Goal: Check status

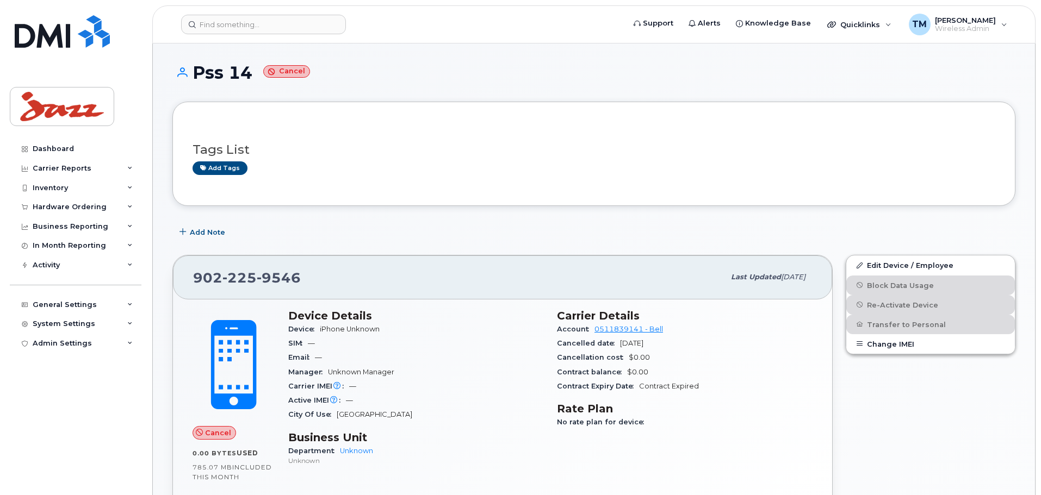
scroll to position [54, 0]
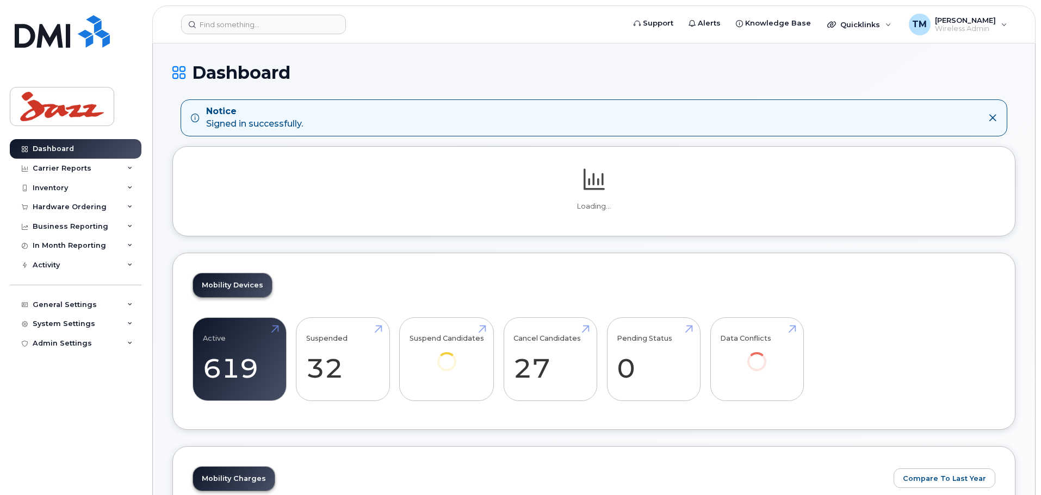
click at [268, 14] on header "Support Alerts Knowledge Base Quicklinks Suspend / Cancel Device Change SIM Car…" at bounding box center [593, 24] width 883 height 38
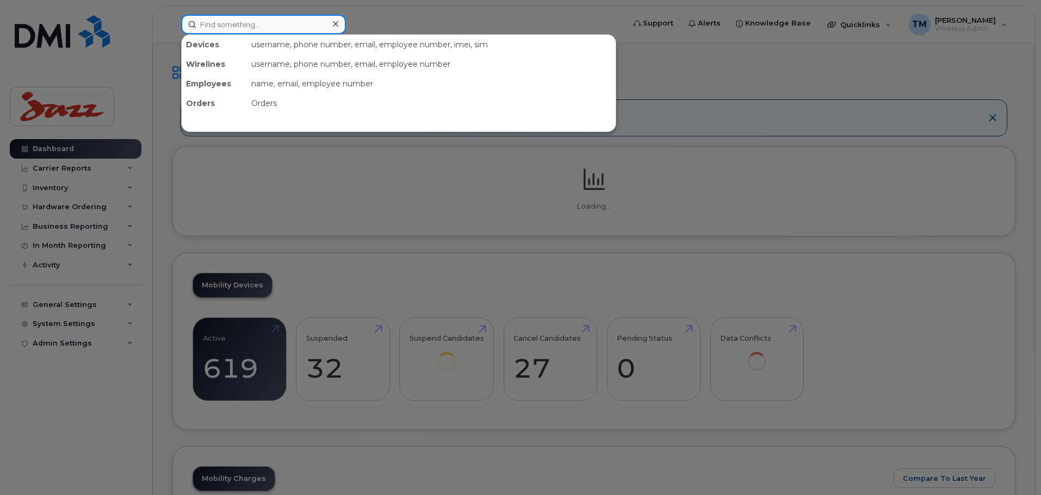
click at [271, 22] on input at bounding box center [263, 25] width 165 height 20
paste input "403-221-1041"
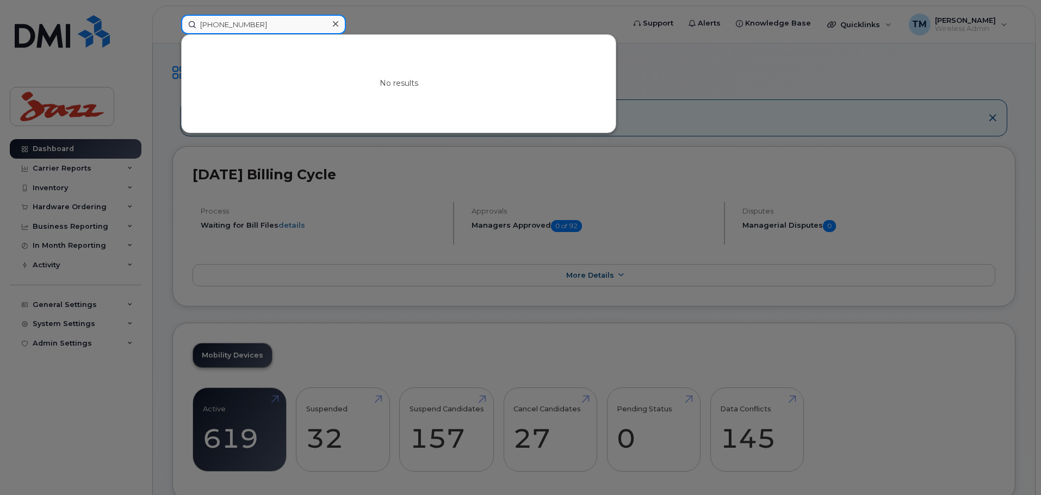
type input "403-221-1041"
click at [338, 21] on icon at bounding box center [335, 24] width 5 height 9
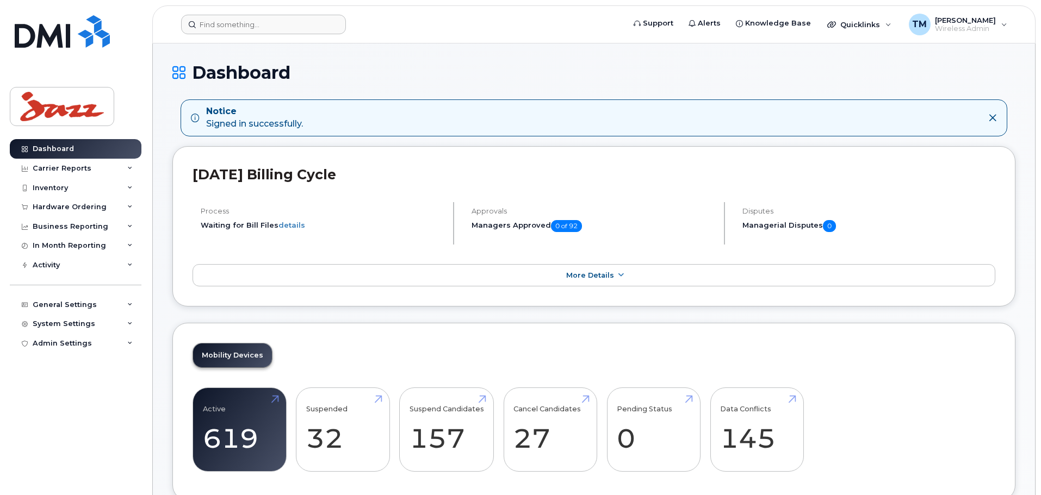
click at [451, 76] on h1 "Dashboard" at bounding box center [593, 72] width 843 height 19
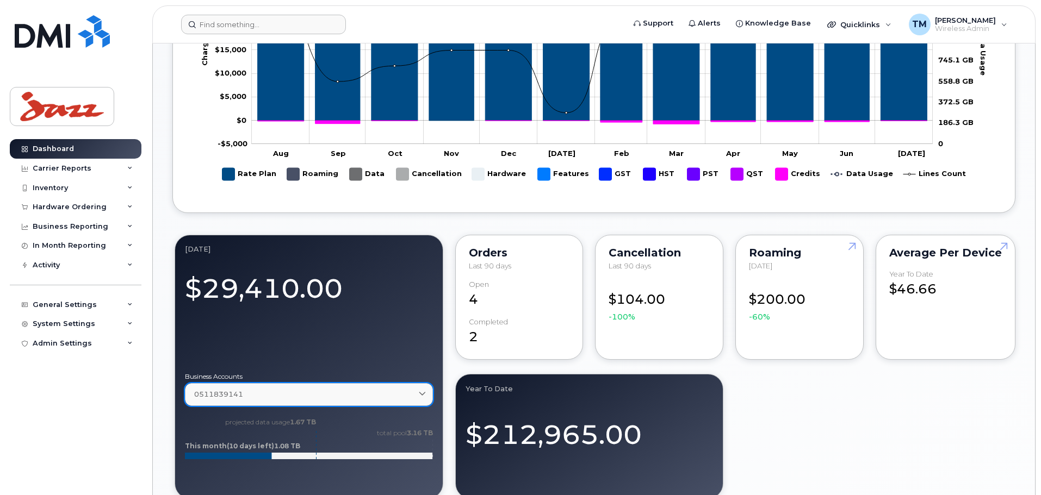
scroll to position [653, 0]
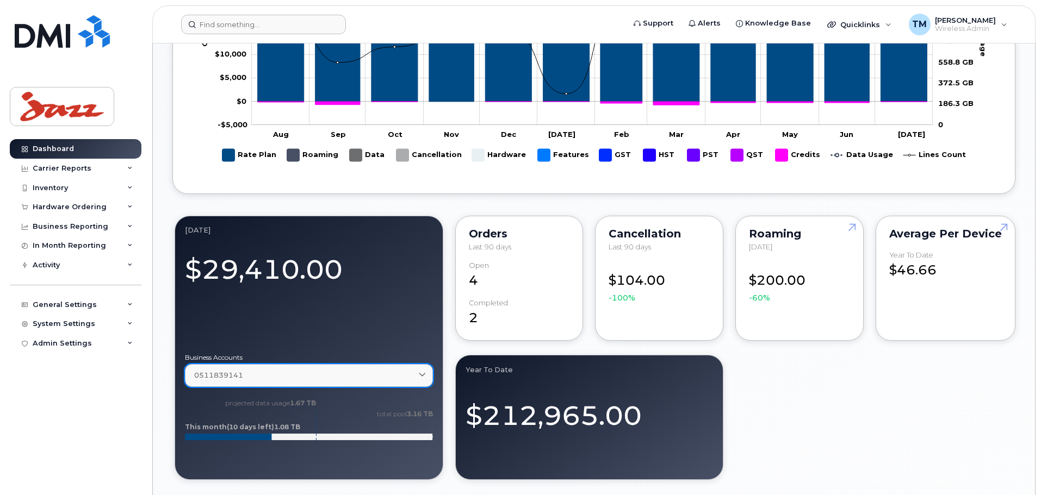
click at [407, 376] on div "0511839141" at bounding box center [309, 375] width 230 height 10
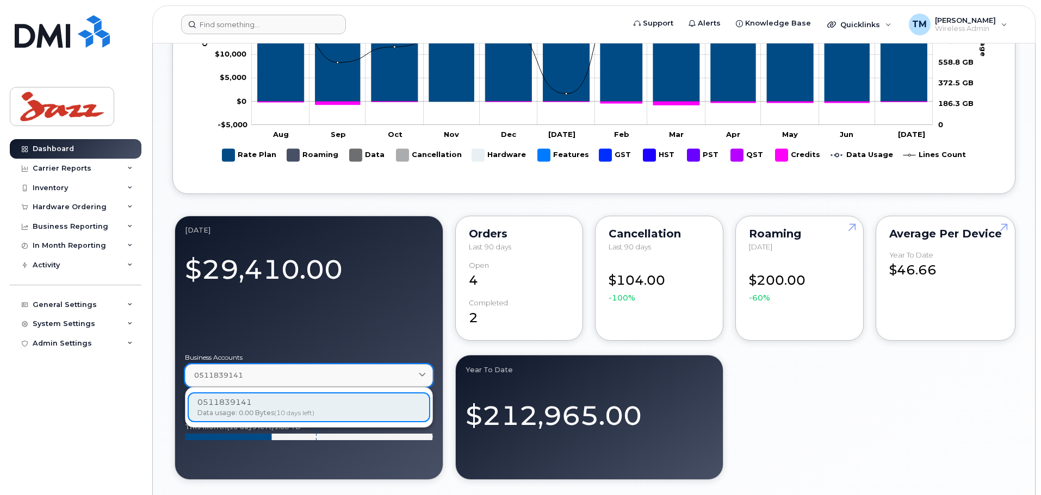
click at [416, 374] on div "0511839141" at bounding box center [309, 375] width 230 height 10
click at [828, 393] on div "July 2025 $29,410.00 Business Accounts 0511839141 0511839141 Data usage: 0.00 B…" at bounding box center [593, 348] width 843 height 269
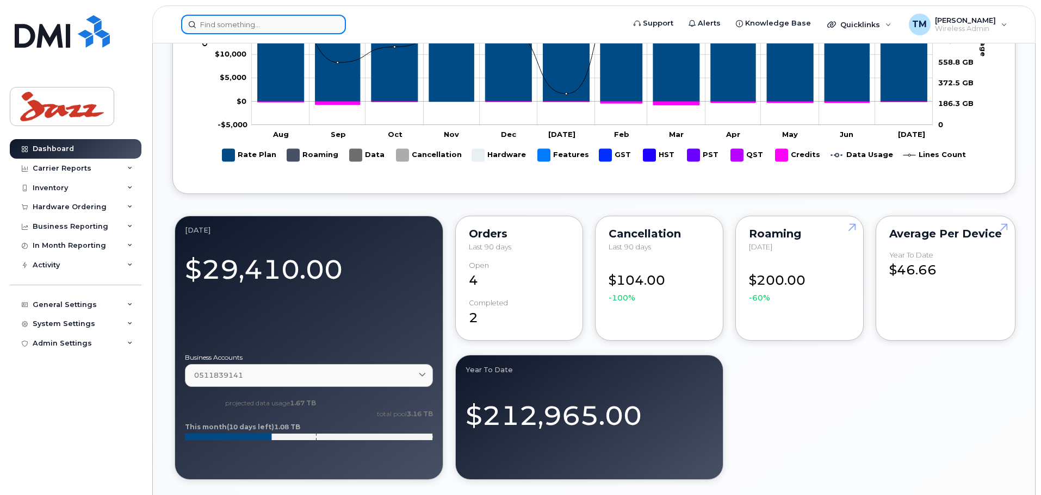
click at [292, 23] on input at bounding box center [263, 25] width 165 height 20
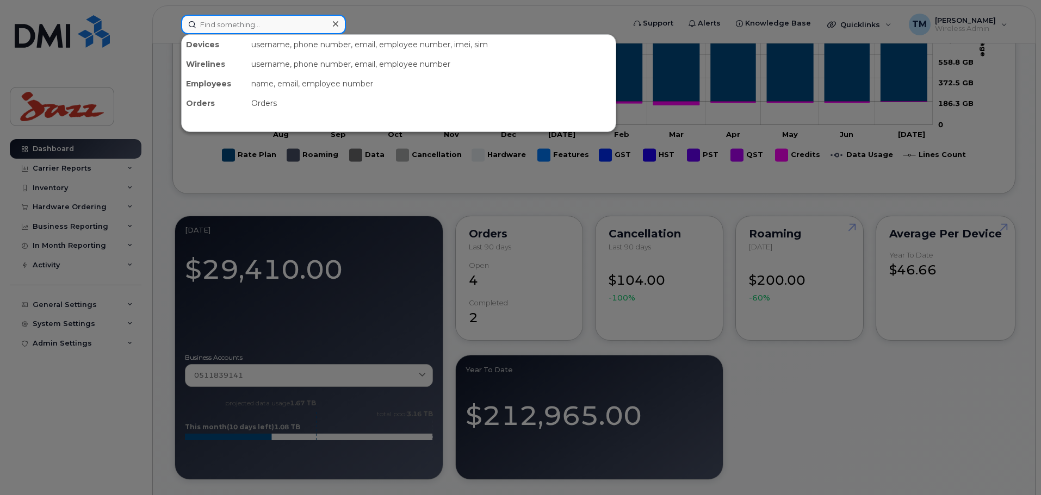
paste input "403-221-1041"
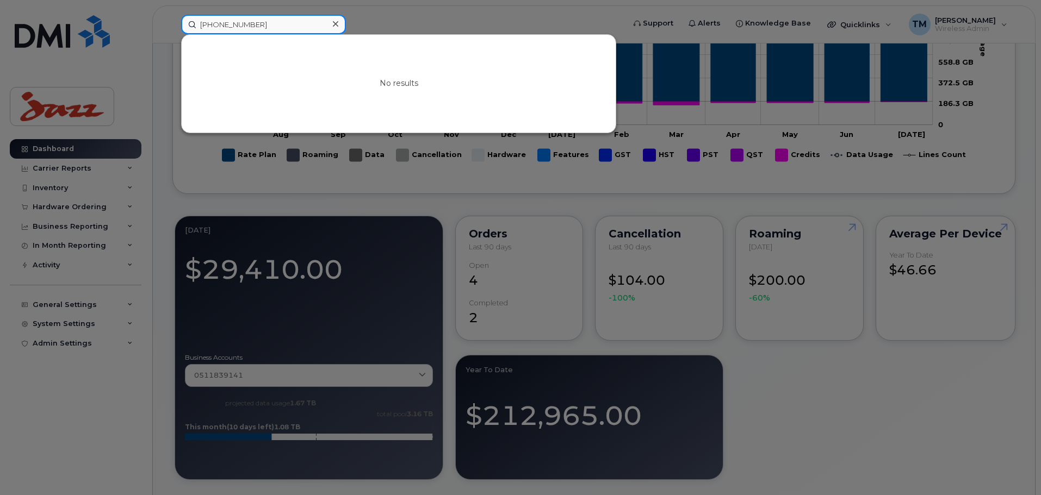
type input "403-221-1041"
click at [333, 23] on icon at bounding box center [335, 24] width 5 height 9
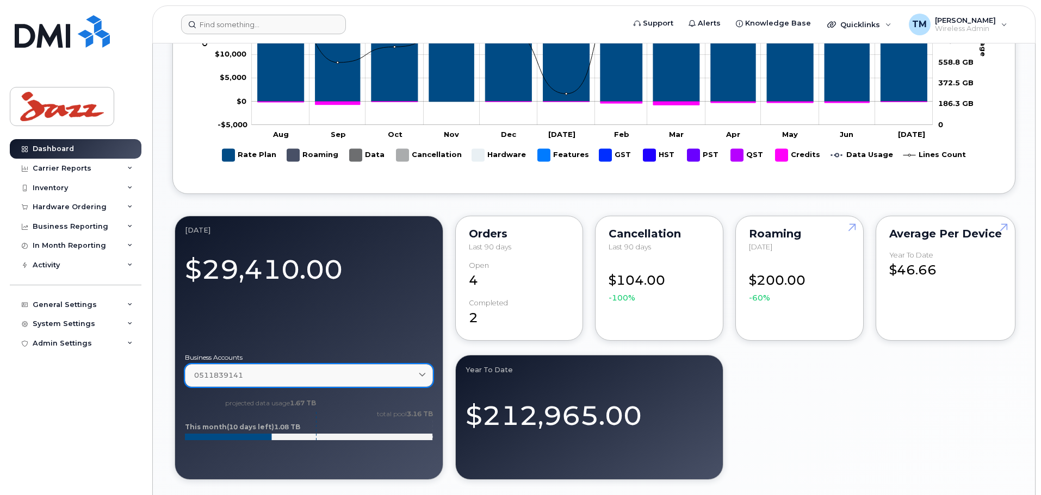
click at [413, 376] on div "0511839141" at bounding box center [309, 375] width 230 height 10
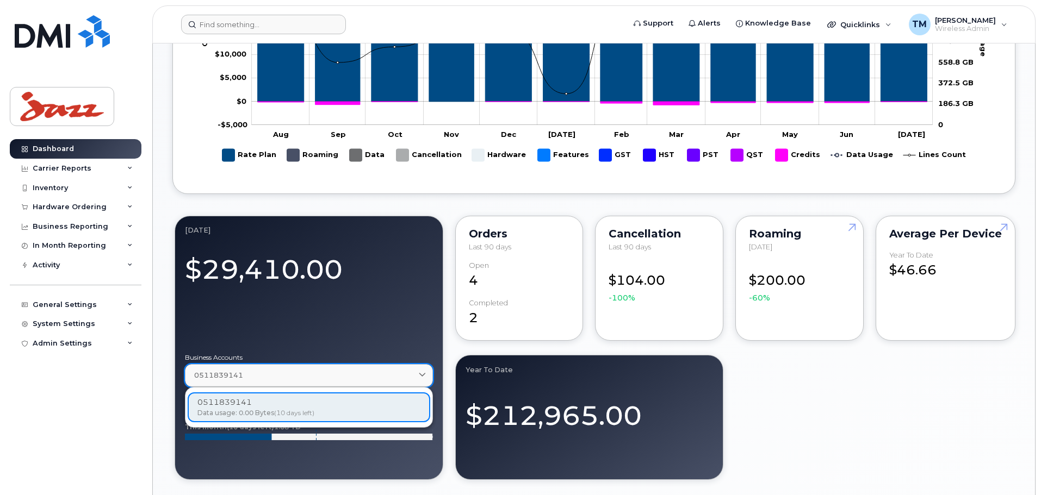
click at [414, 375] on div "0511839141" at bounding box center [309, 375] width 230 height 10
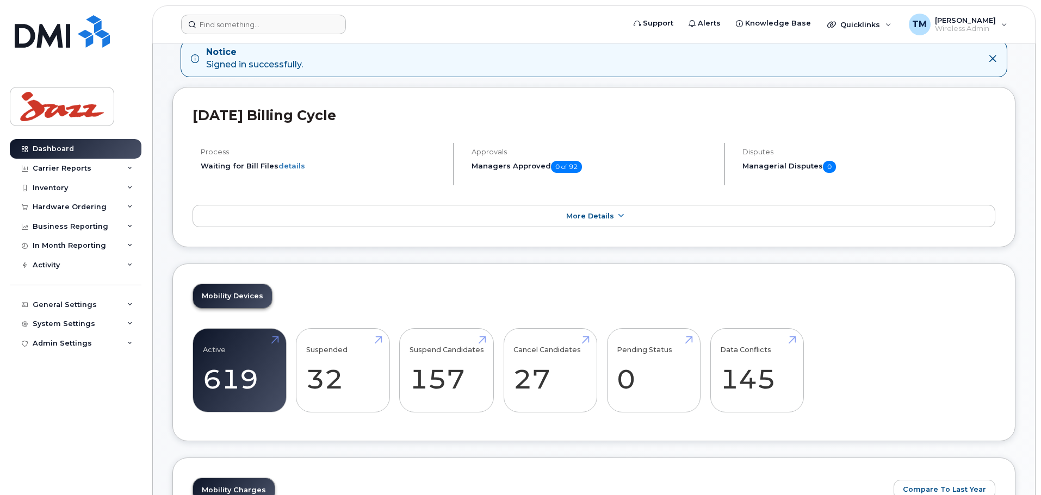
scroll to position [0, 0]
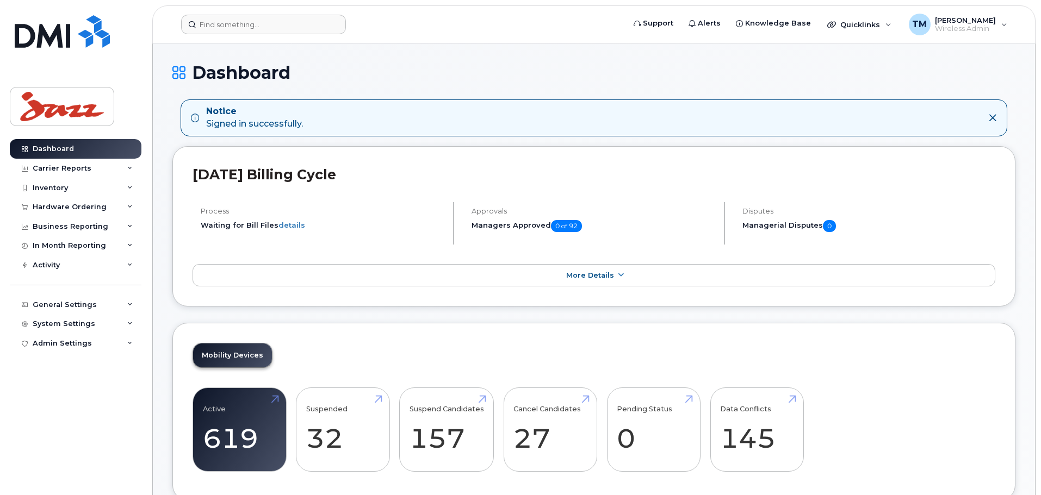
click at [636, 221] on h5 "Managers Approved 0 of 92" at bounding box center [593, 226] width 243 height 12
